Goal: Transaction & Acquisition: Purchase product/service

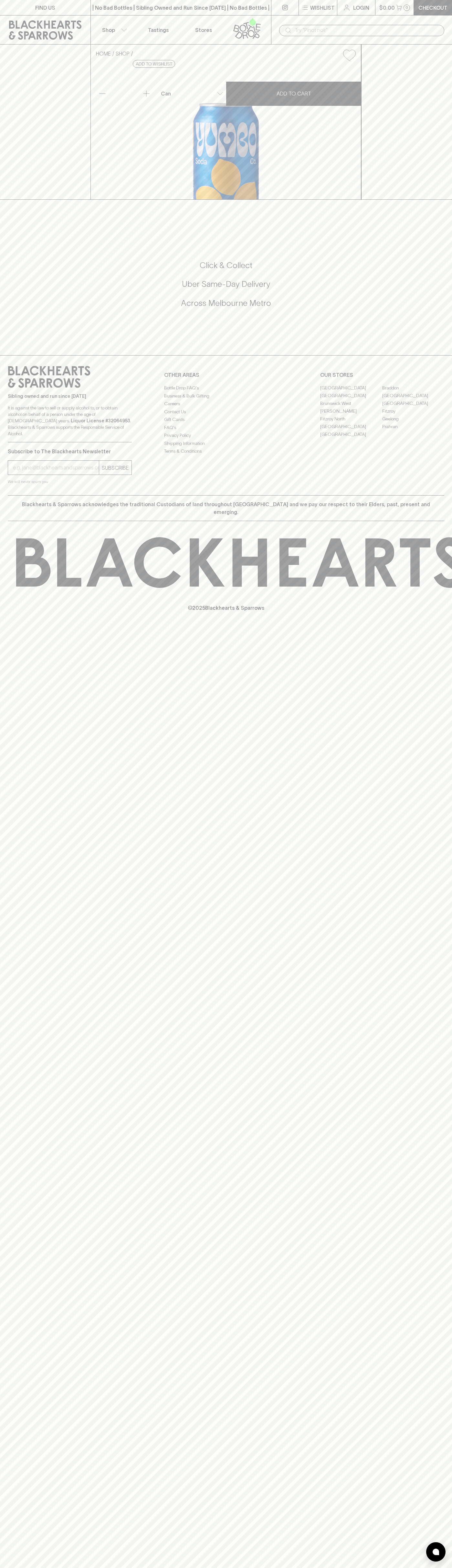
click at [77, 19] on link at bounding box center [45, 30] width 90 height 29
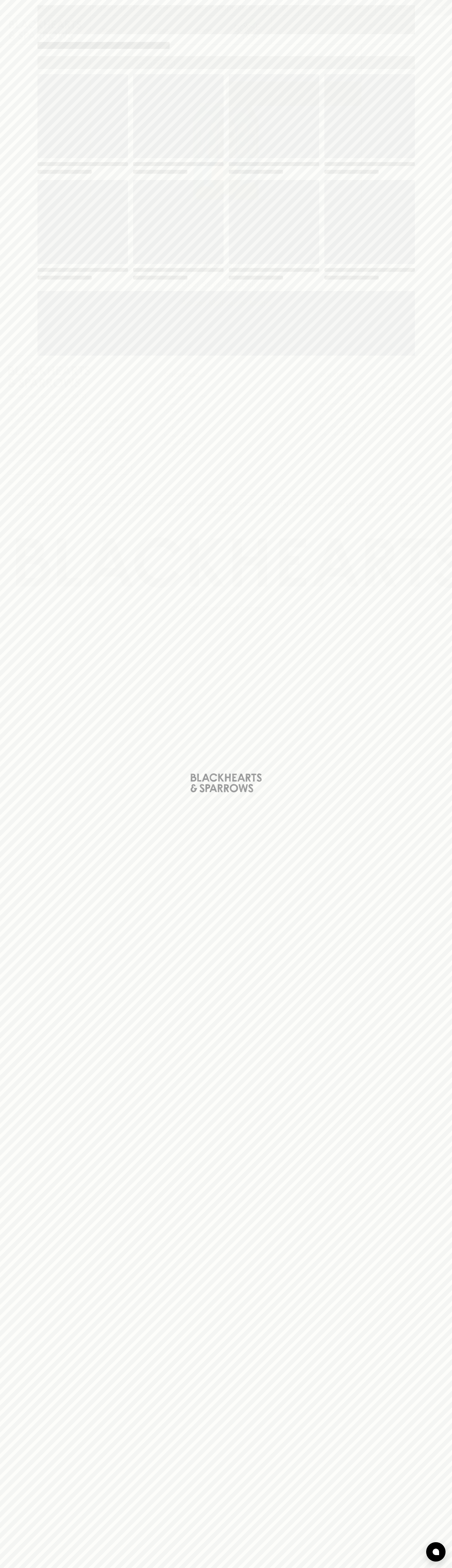
click at [447, 1086] on div "Loading" at bounding box center [226, 784] width 452 height 1568
click at [99, 1567] on html "FIND US | No Bad Bottles | Sibling Owned and Run Since [DATE] | No Bad Bottles …" at bounding box center [226, 784] width 452 height 1568
click at [9, 691] on div "Loading" at bounding box center [226, 784] width 452 height 1568
